Goal: Book appointment/travel/reservation

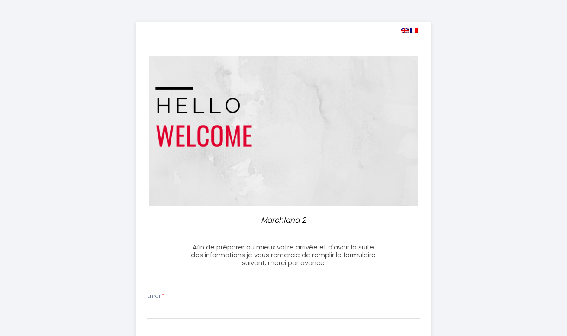
select select
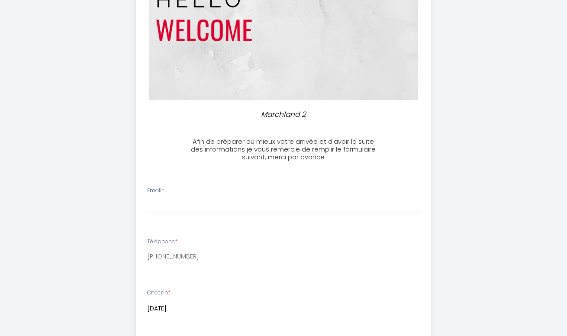
scroll to position [109, 0]
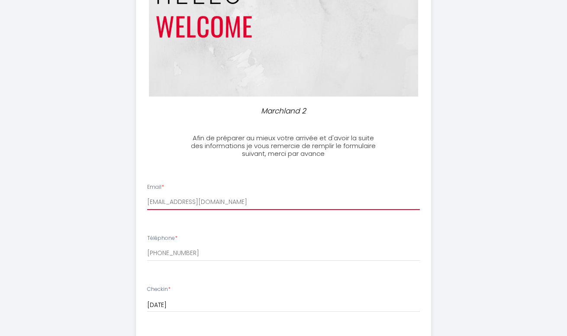
type input "[EMAIL_ADDRESS][DOMAIN_NAME]"
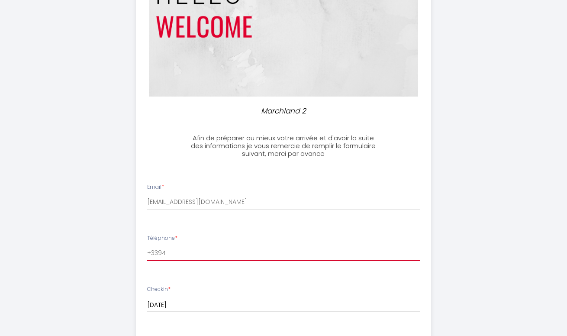
type input "3394"
click at [192, 246] on input "3394" at bounding box center [283, 254] width 273 height 16
click at [189, 249] on input "3394" at bounding box center [283, 254] width 273 height 16
type input "3458813394"
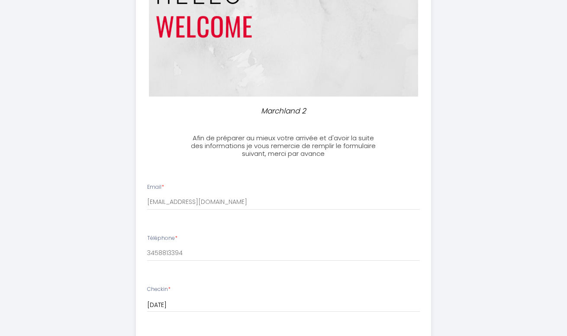
click at [121, 263] on div "Marchland 2 Afin de préparer au mieux votre arrivée et d'avoir la suite des inf…" at bounding box center [283, 303] width 443 height 825
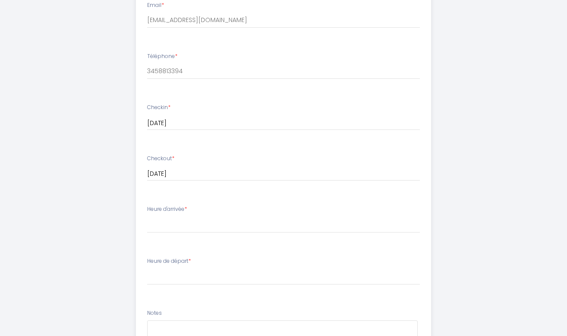
scroll to position [301, 0]
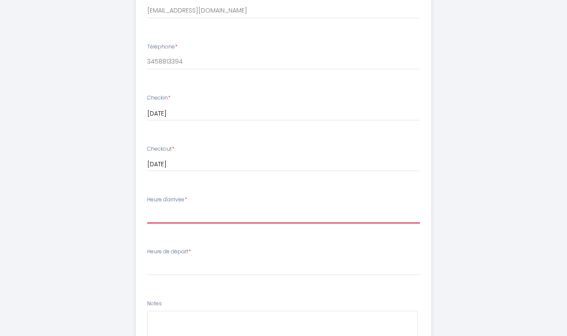
click at [179, 215] on select "15:00 15:30 16:00 16:30 17:00 17:30 18:00 18:30 19:00 19:30 20:00 20:30 21:00 2…" at bounding box center [283, 215] width 273 height 16
select select "15:00"
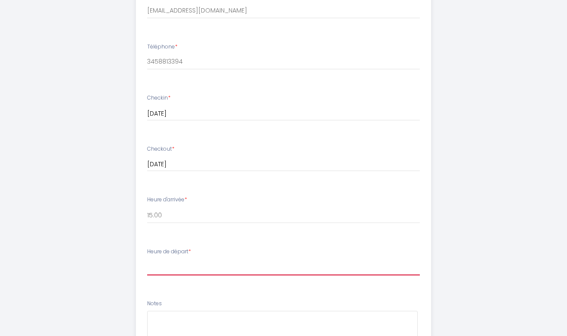
click at [174, 259] on select "00:00 00:30 01:00 01:30 02:00 02:30 03:00 03:30 04:00 04:30 05:00 05:30 06:00 0…" at bounding box center [283, 267] width 273 height 16
select select "10:00"
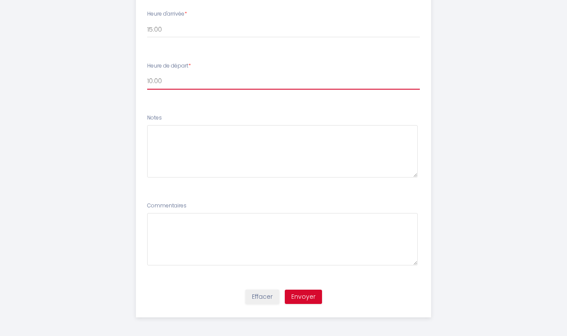
scroll to position [486, 0]
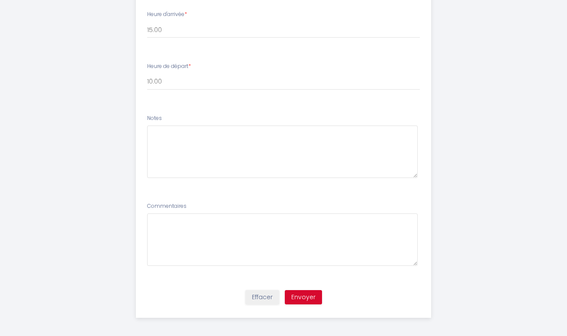
click at [315, 299] on button "Envoyer" at bounding box center [303, 297] width 37 height 15
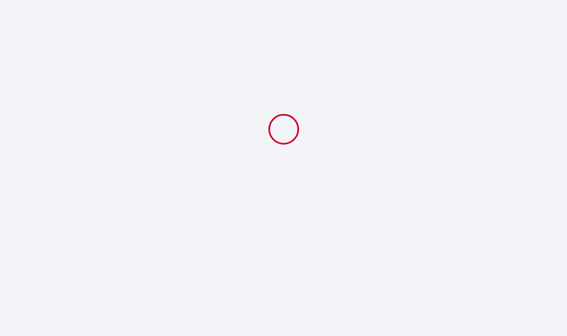
scroll to position [0, 0]
select select "10:00"
